Goal: Check status: Check status

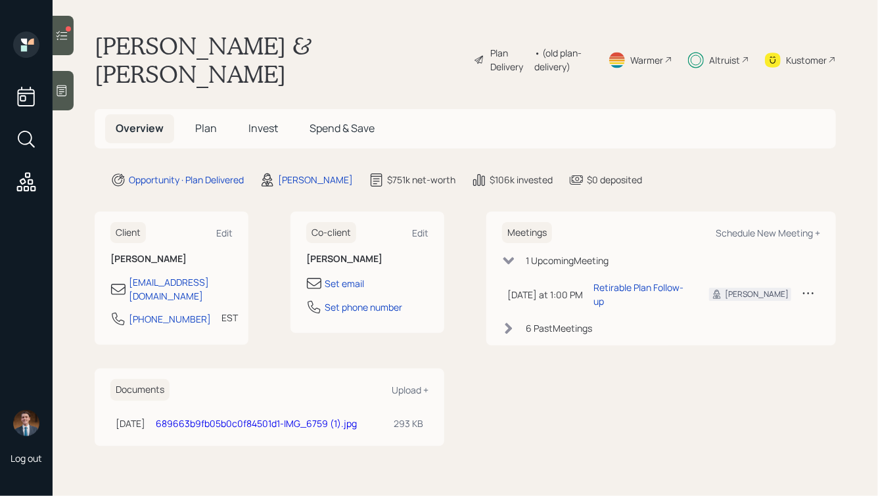
click at [62, 35] on icon at bounding box center [61, 35] width 13 height 13
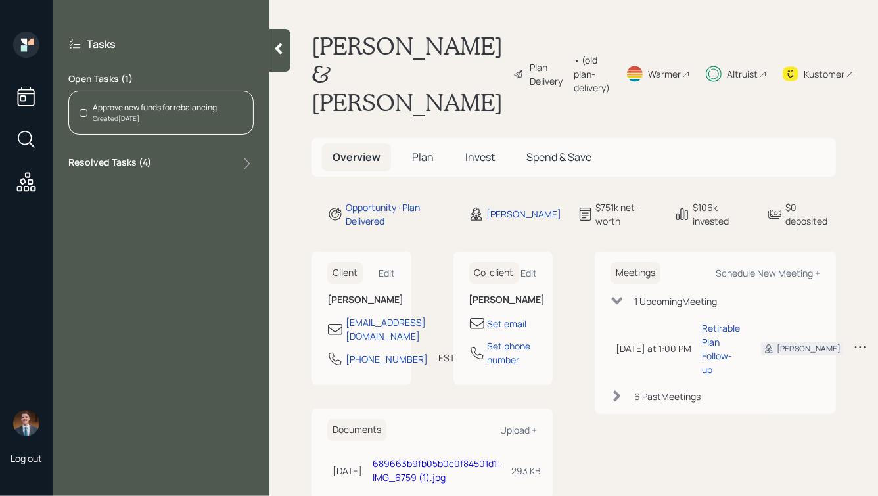
click at [168, 119] on div "Created [DATE]" at bounding box center [155, 119] width 124 height 10
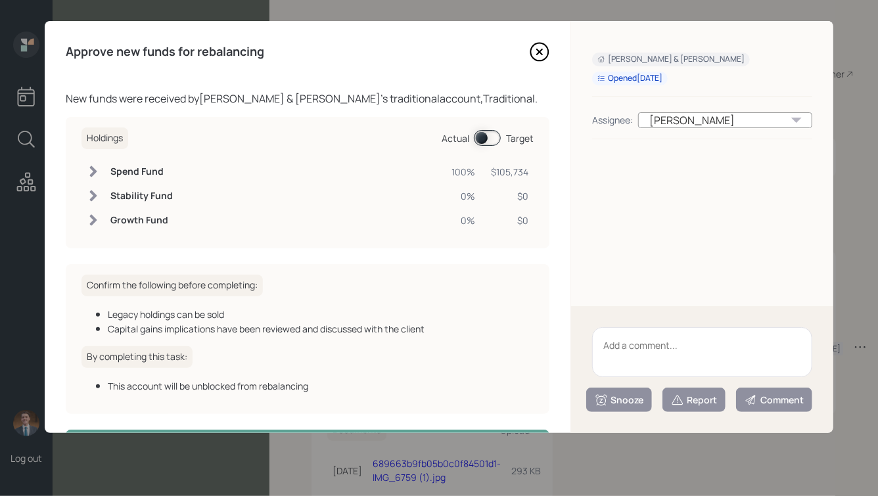
scroll to position [47, 0]
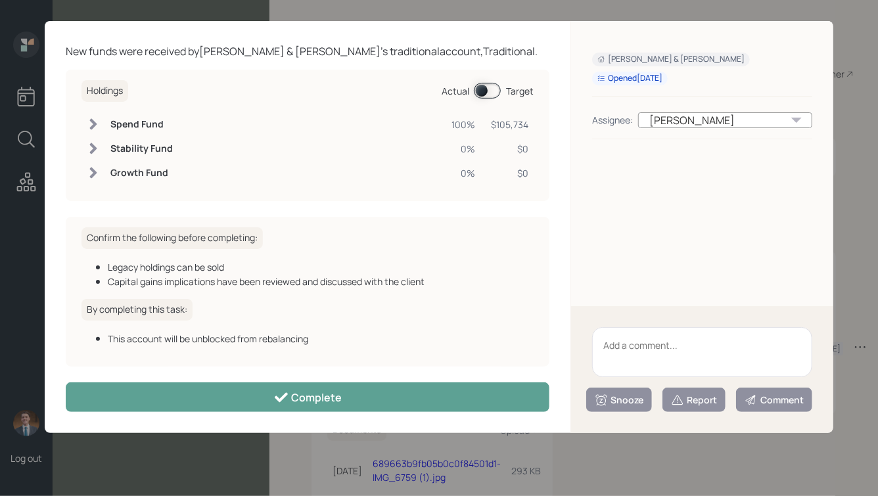
click at [485, 89] on span at bounding box center [487, 91] width 27 height 16
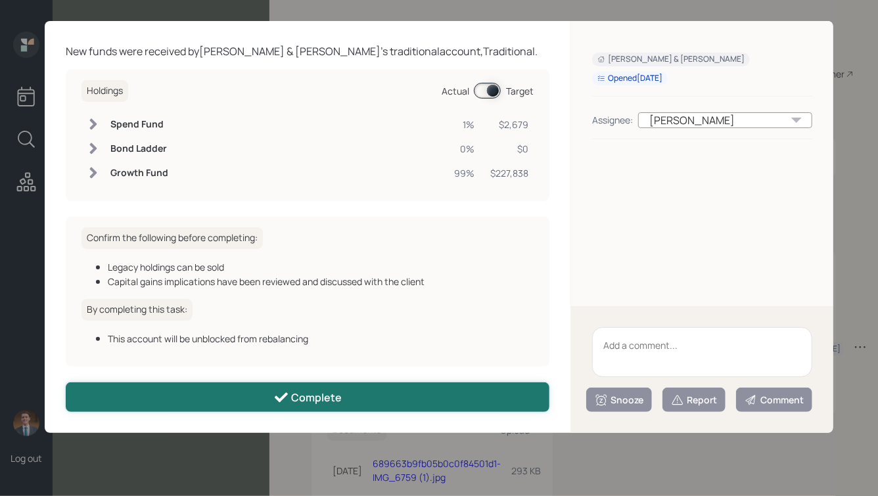
click at [327, 387] on button "Complete" at bounding box center [308, 397] width 484 height 30
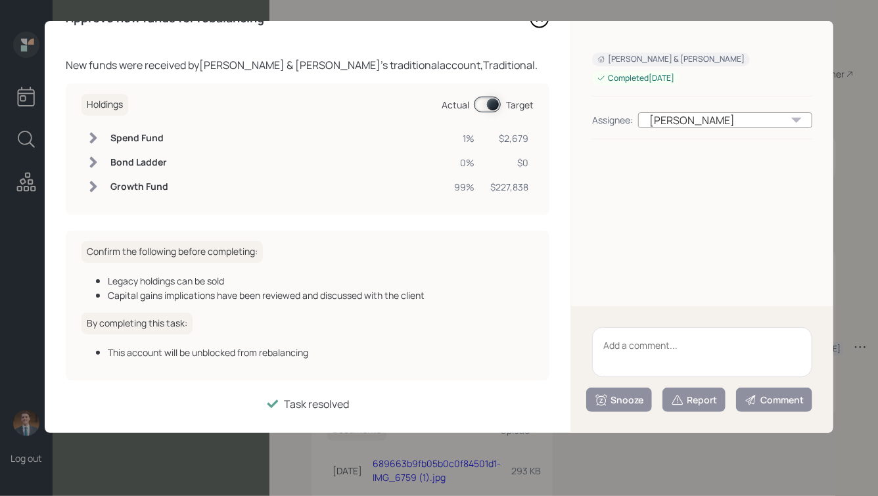
scroll to position [0, 0]
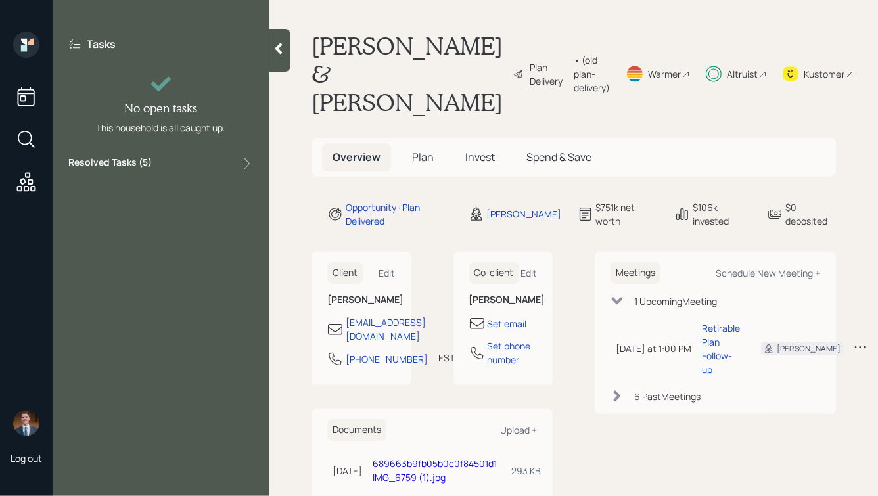
click at [286, 53] on div at bounding box center [279, 50] width 21 height 43
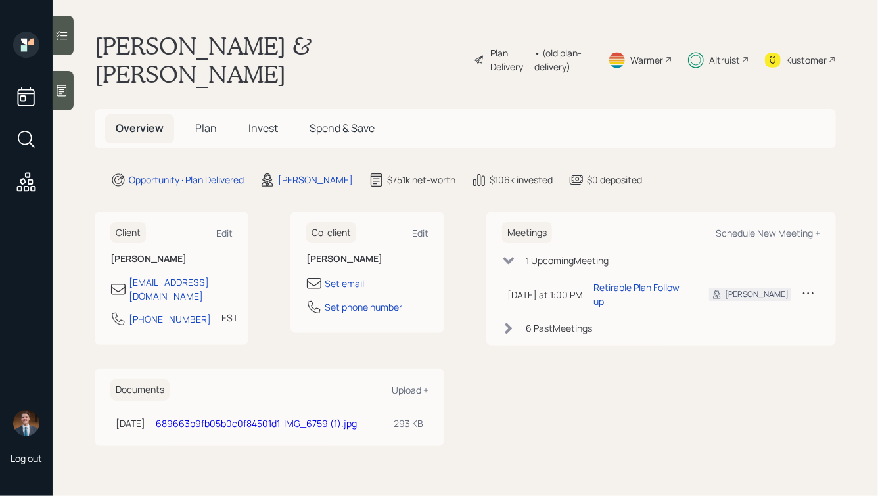
click at [445, 164] on main "[PERSON_NAME] & [PERSON_NAME] Plan Delivery • (old plan-delivery) Warmer Altrui…" at bounding box center [465, 248] width 825 height 496
click at [253, 121] on span "Invest" at bounding box center [263, 128] width 30 height 14
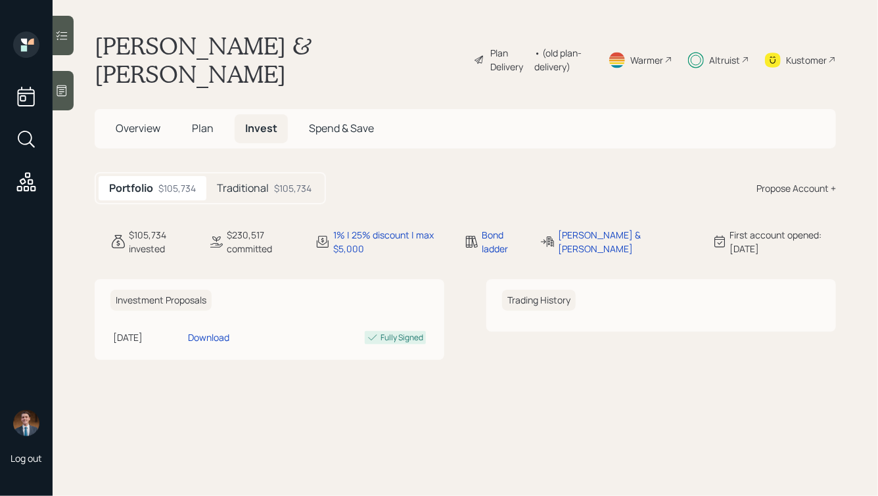
click at [243, 182] on h5 "Traditional" at bounding box center [243, 188] width 52 height 12
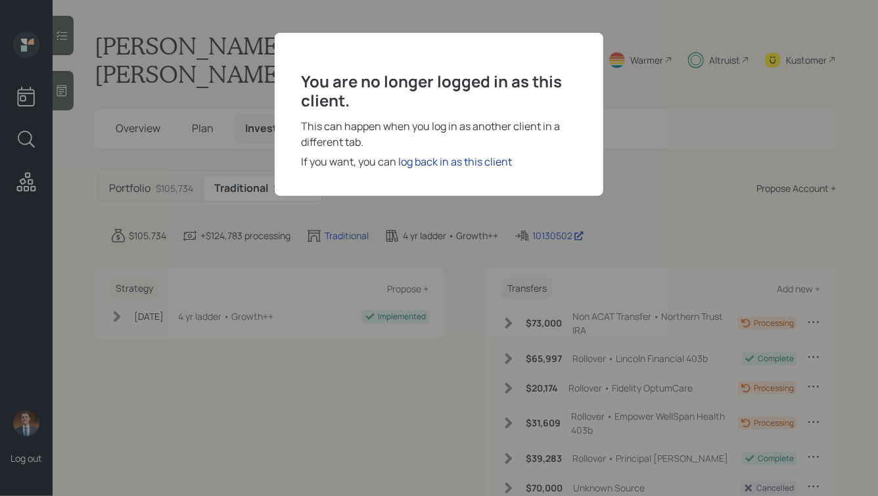
click at [440, 161] on div "log back in as this client" at bounding box center [455, 162] width 114 height 16
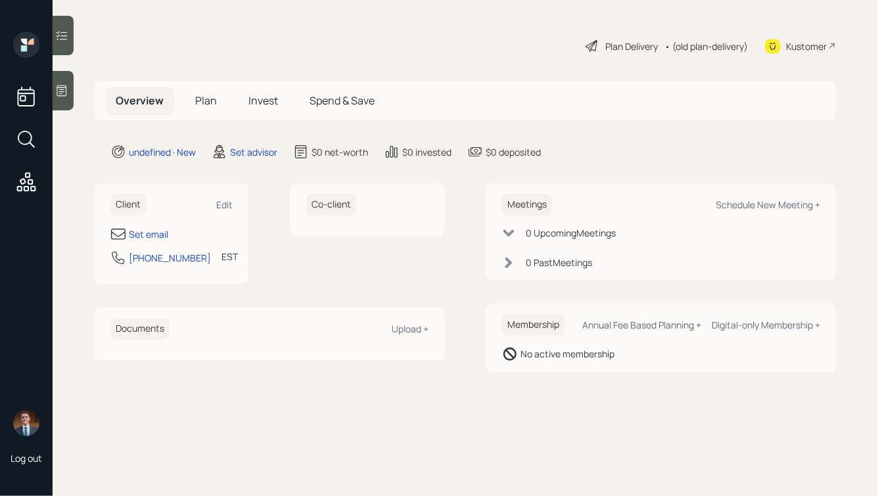
click at [62, 95] on icon at bounding box center [61, 90] width 13 height 13
